Goal: Browse casually

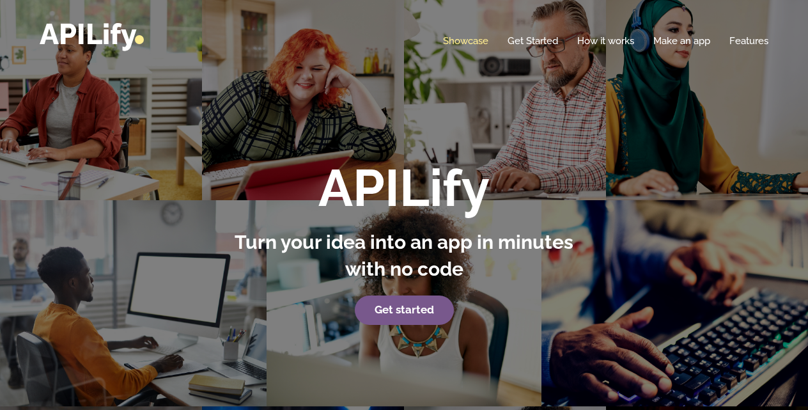
click at [457, 43] on link "Showcase" at bounding box center [465, 41] width 45 height 13
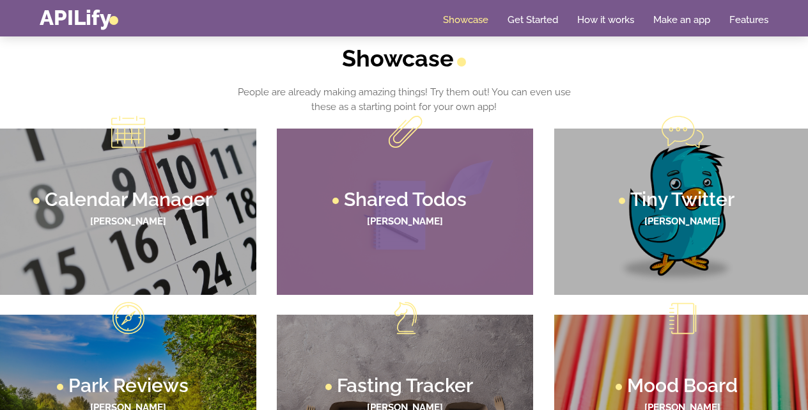
scroll to position [649, 0]
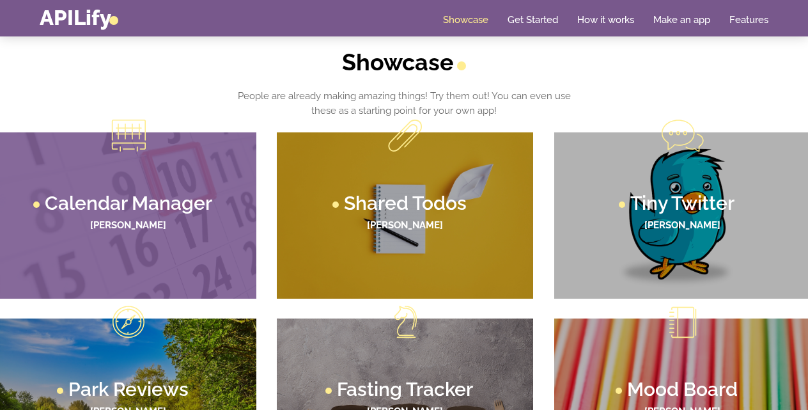
click at [209, 271] on figcaption "Calendar Manager [PERSON_NAME]" at bounding box center [128, 215] width 256 height 166
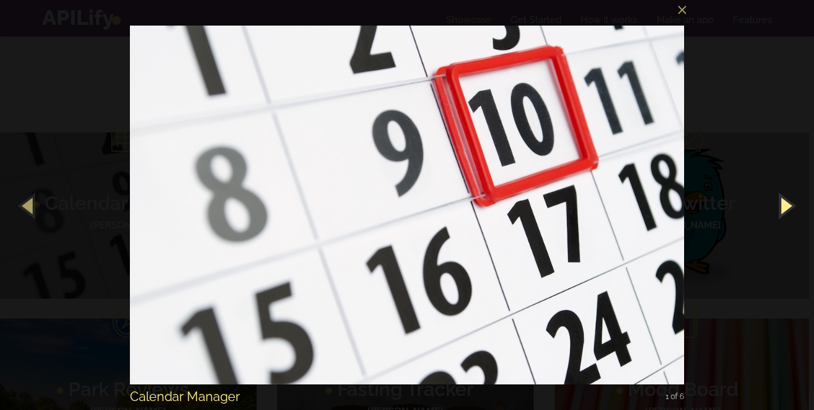
click at [790, 198] on button "button" at bounding box center [785, 205] width 58 height 70
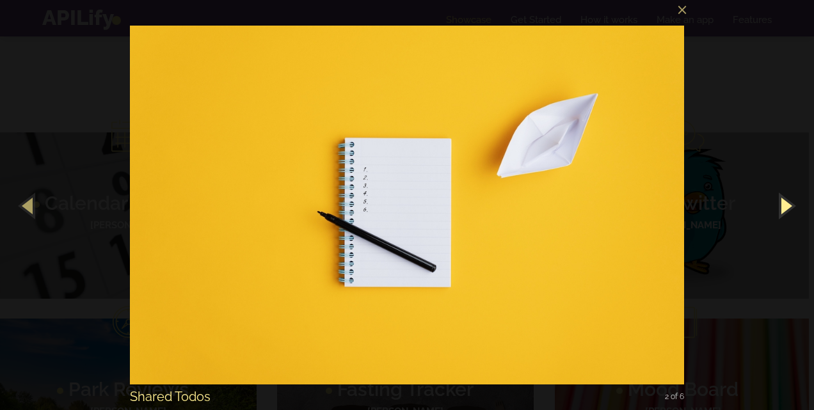
click at [790, 198] on button "button" at bounding box center [785, 205] width 58 height 70
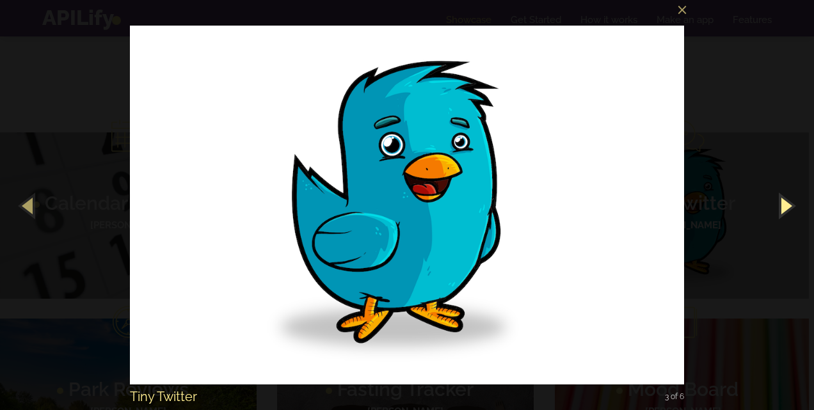
click at [790, 198] on button "button" at bounding box center [785, 205] width 58 height 70
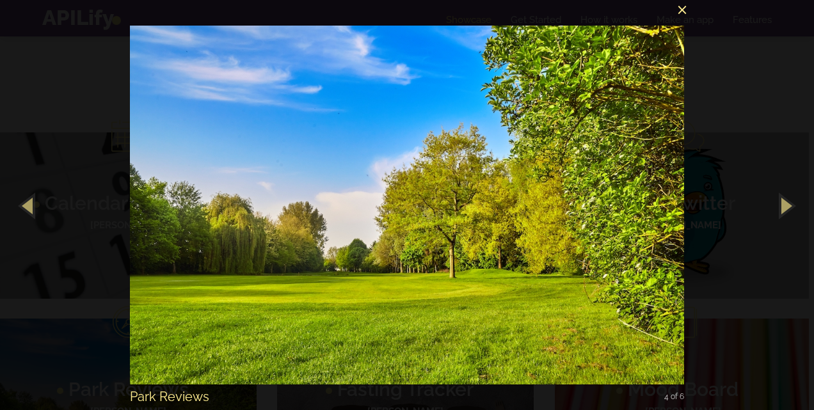
click at [682, 13] on button "×" at bounding box center [411, 8] width 554 height 28
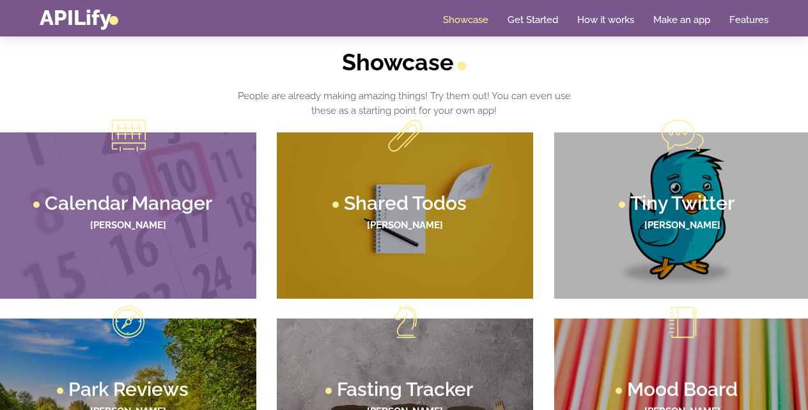
click at [215, 220] on h4 "[PERSON_NAME]" at bounding box center [128, 225] width 231 height 11
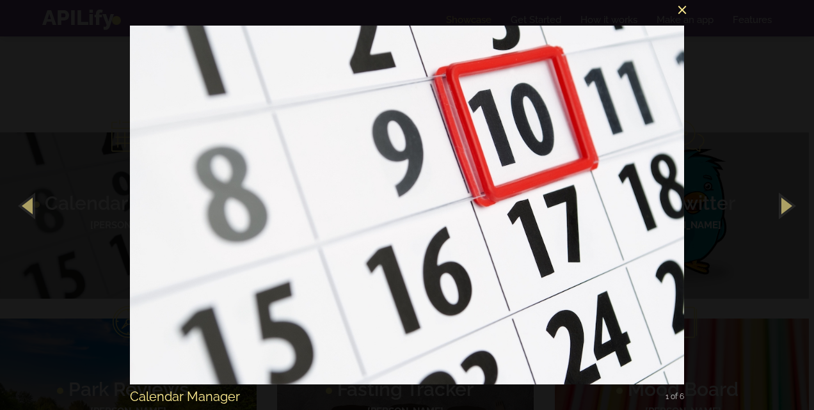
click at [680, 19] on button "×" at bounding box center [411, 8] width 554 height 28
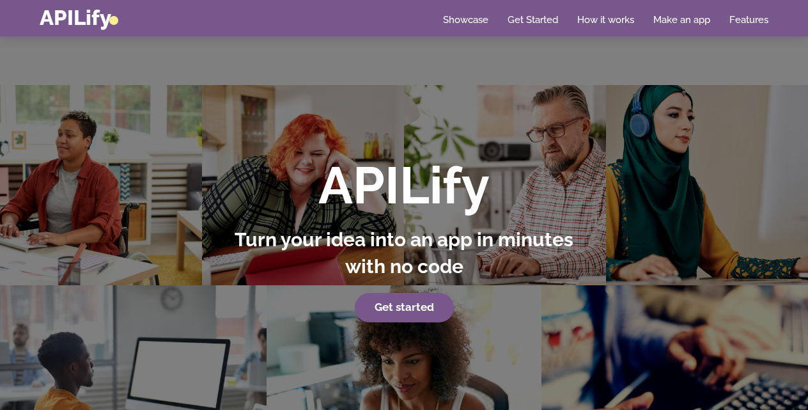
scroll to position [0, 0]
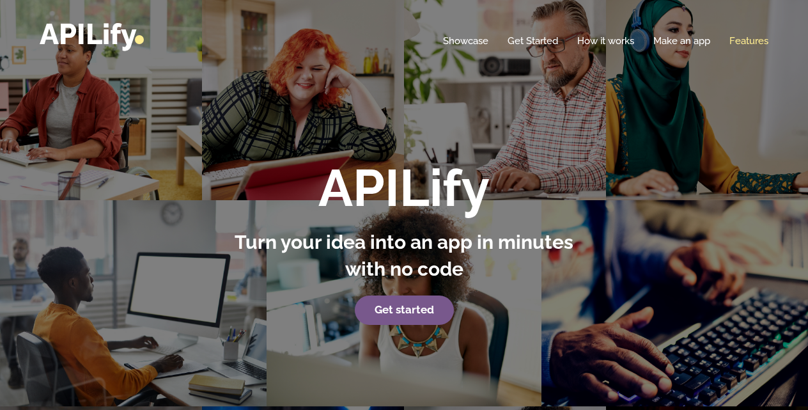
click at [748, 38] on link "Features" at bounding box center [749, 41] width 39 height 13
